Goal: Find contact information: Find contact information

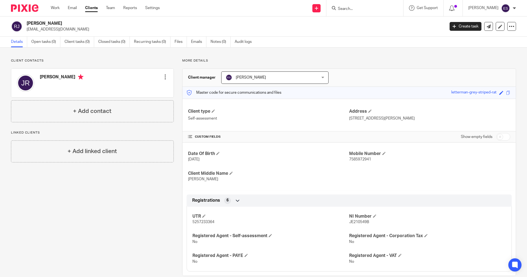
click at [360, 9] on input "Search" at bounding box center [361, 9] width 49 height 5
type input "atr"
click at [364, 20] on link at bounding box center [380, 21] width 88 height 8
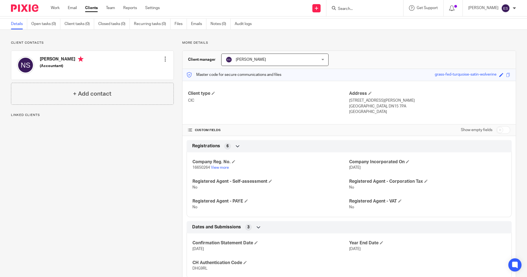
scroll to position [35, 0]
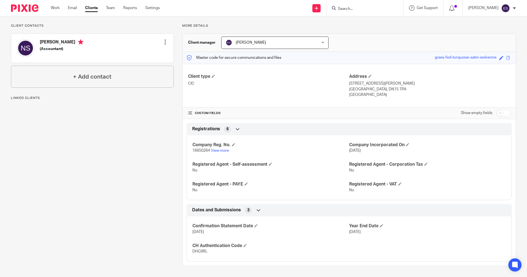
click at [500, 110] on input "checkbox" at bounding box center [503, 113] width 14 height 8
checkbox input "true"
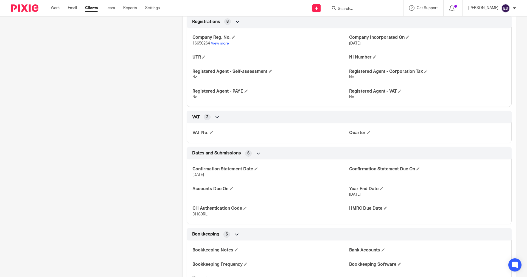
scroll to position [248, 0]
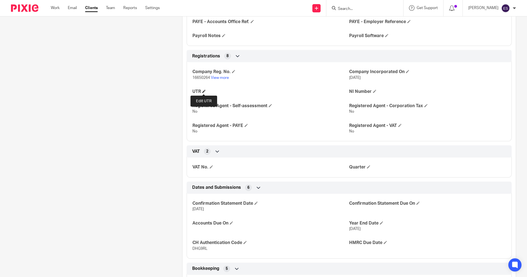
click at [202, 90] on span at bounding box center [203, 90] width 3 height 3
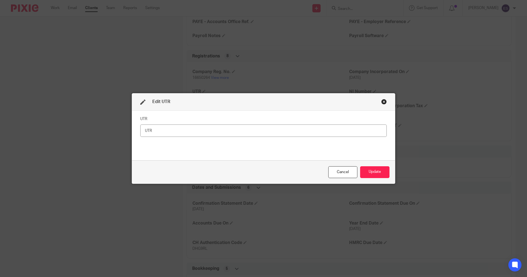
click at [166, 132] on input "text" at bounding box center [263, 130] width 246 height 12
type input "6102627213"
click at [370, 166] on button "Update" at bounding box center [374, 172] width 29 height 12
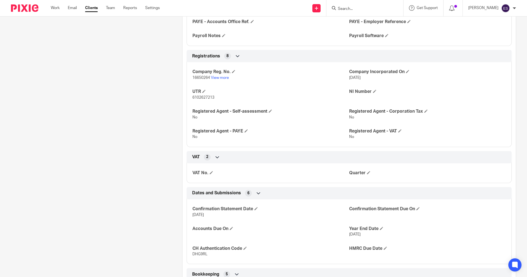
click at [352, 7] on input "Search" at bounding box center [361, 9] width 49 height 5
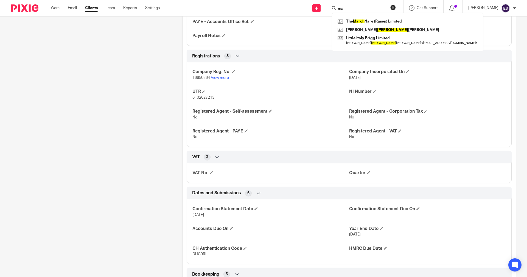
type input "m"
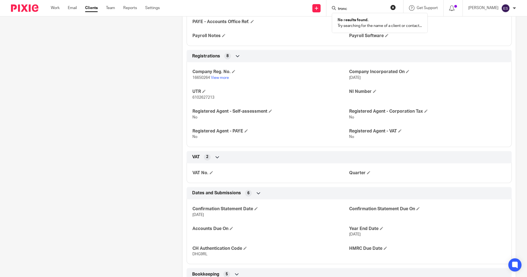
type input "tronc"
drag, startPoint x: 360, startPoint y: 8, endPoint x: 292, endPoint y: 9, distance: 68.0
click at [293, 9] on div "Send new email Create task Add client Request signature tronc No results found.…" at bounding box center [347, 8] width 359 height 16
type input "emerald"
click at [403, 25] on link at bounding box center [408, 21] width 144 height 8
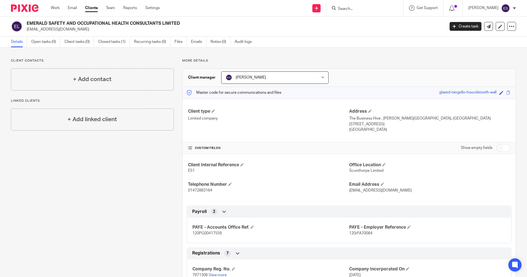
drag, startPoint x: 74, startPoint y: 28, endPoint x: 27, endPoint y: 29, distance: 46.1
click at [27, 29] on p "[EMAIL_ADDRESS][DOMAIN_NAME]" at bounding box center [234, 29] width 415 height 5
copy p "[EMAIL_ADDRESS][DOMAIN_NAME]"
